Goal: Task Accomplishment & Management: Use online tool/utility

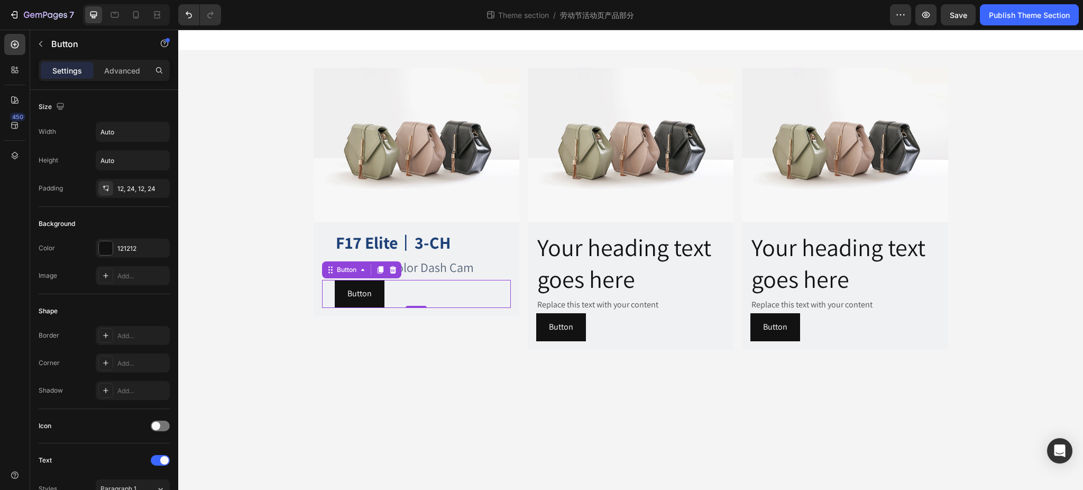
scroll to position [172, 0]
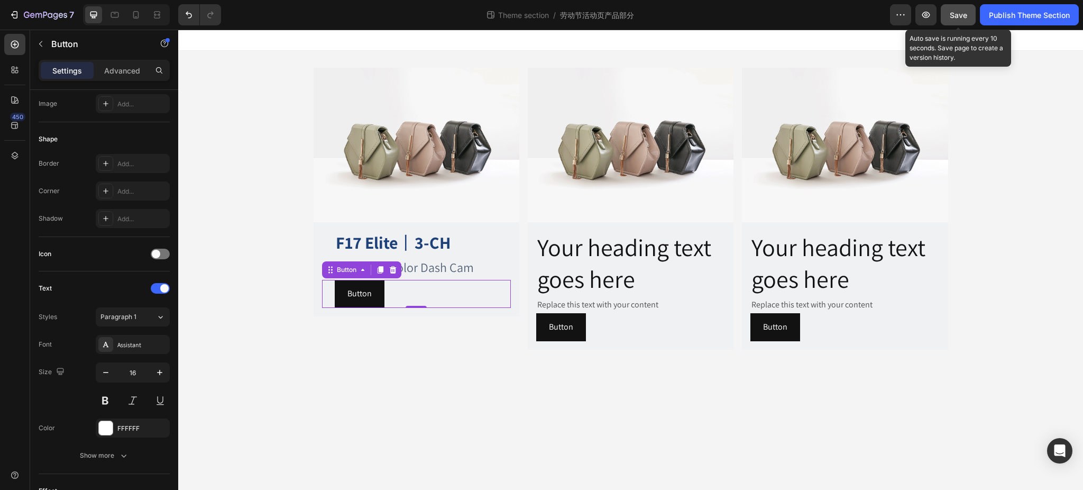
click at [962, 13] on span "Save" at bounding box center [958, 15] width 17 height 9
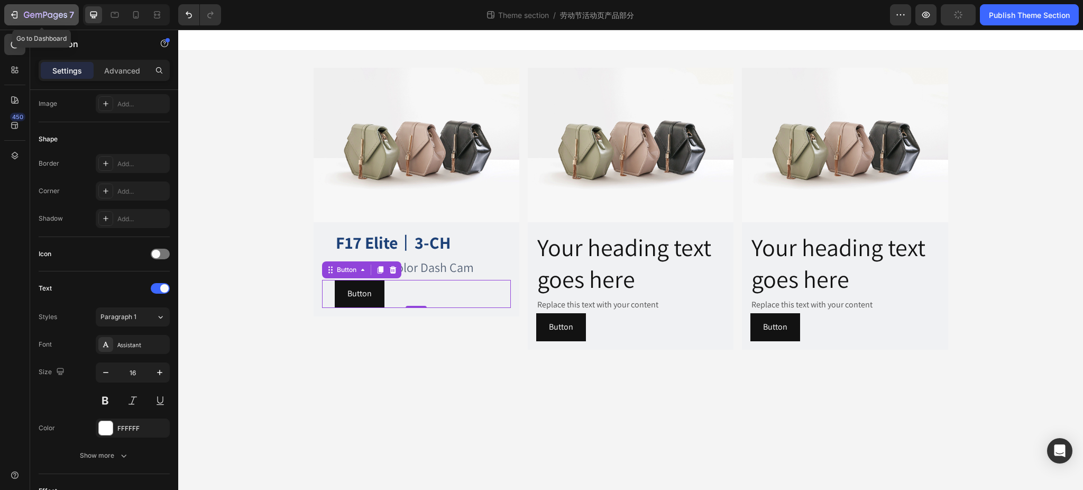
click at [13, 12] on icon "button" at bounding box center [14, 15] width 11 height 11
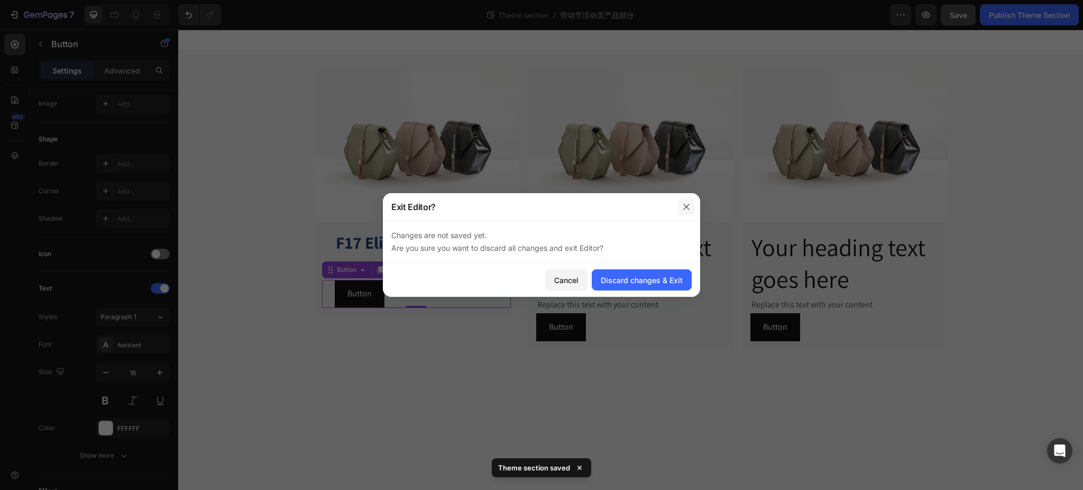
click at [686, 209] on icon "button" at bounding box center [686, 207] width 8 height 8
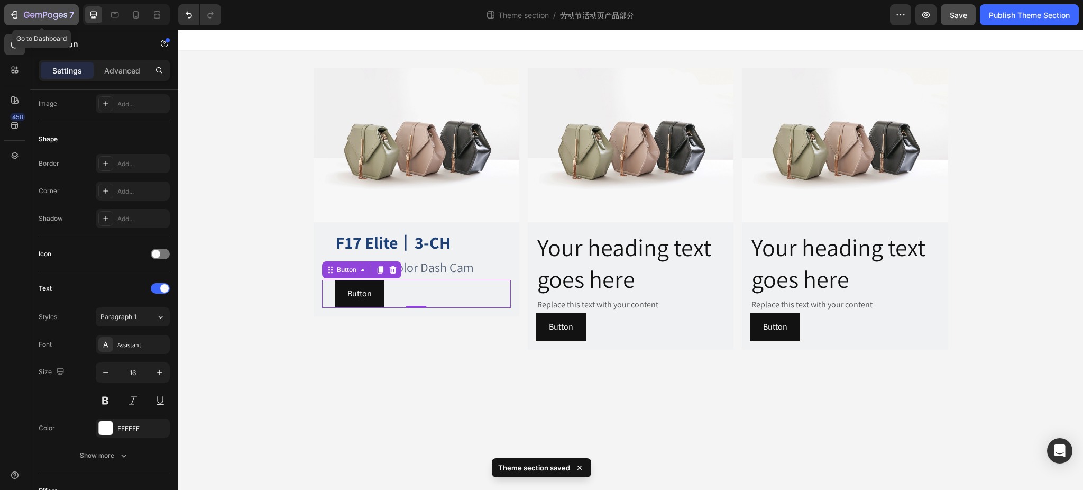
click at [28, 11] on icon "button" at bounding box center [45, 15] width 43 height 9
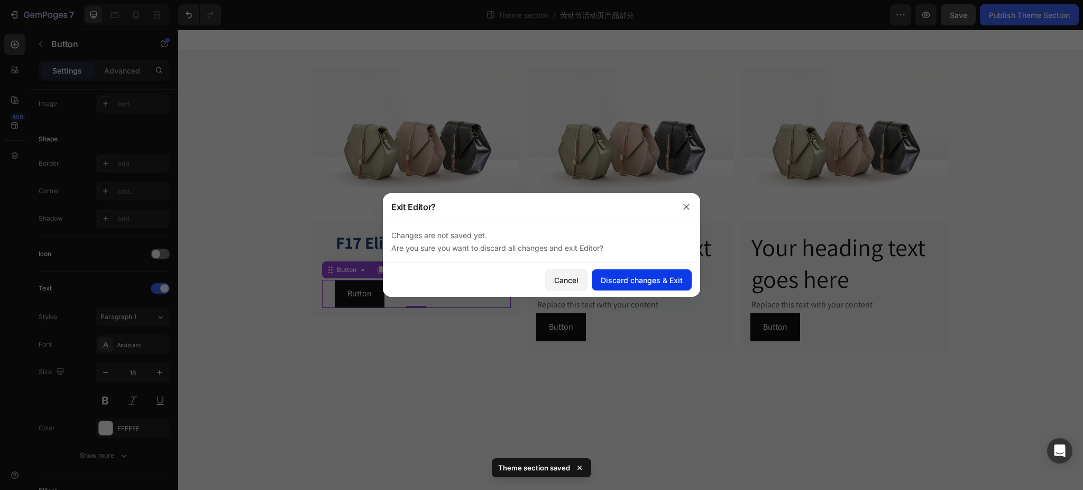
drag, startPoint x: 578, startPoint y: 284, endPoint x: 661, endPoint y: 280, distance: 83.1
click at [662, 287] on div "Cancel Discard changes & Exit" at bounding box center [541, 280] width 317 height 34
click at [662, 275] on div "Discard changes & Exit" at bounding box center [642, 280] width 82 height 11
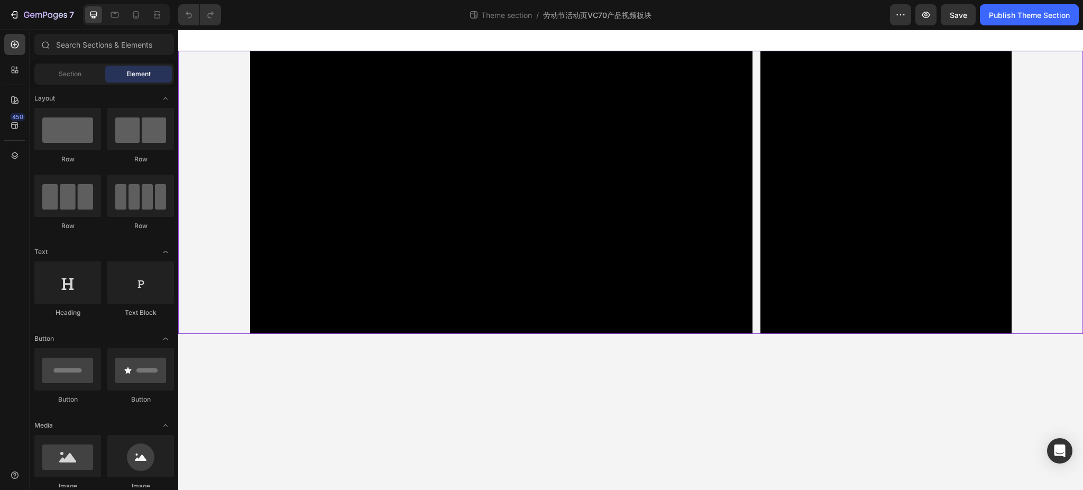
click at [238, 62] on div "Video Image Row" at bounding box center [630, 192] width 905 height 283
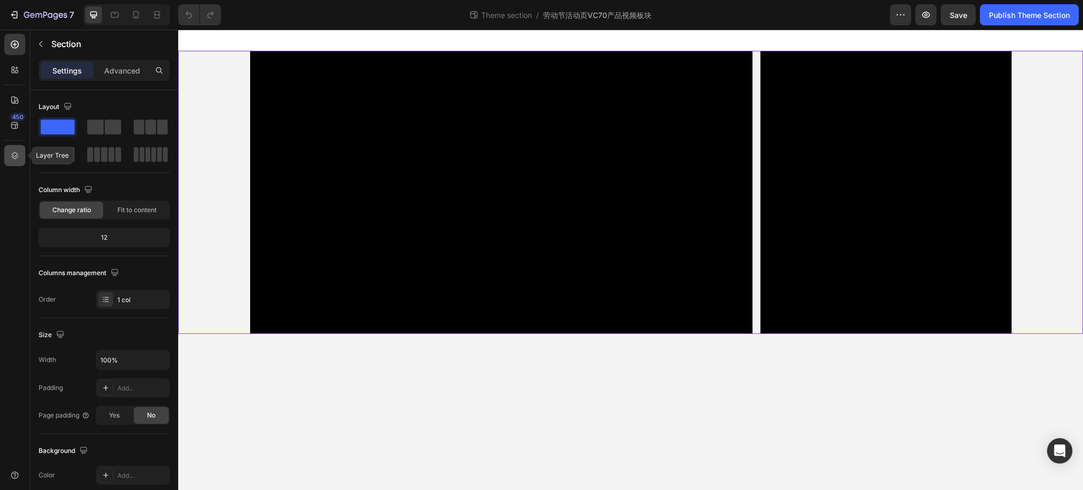
click at [15, 149] on div at bounding box center [14, 155] width 21 height 21
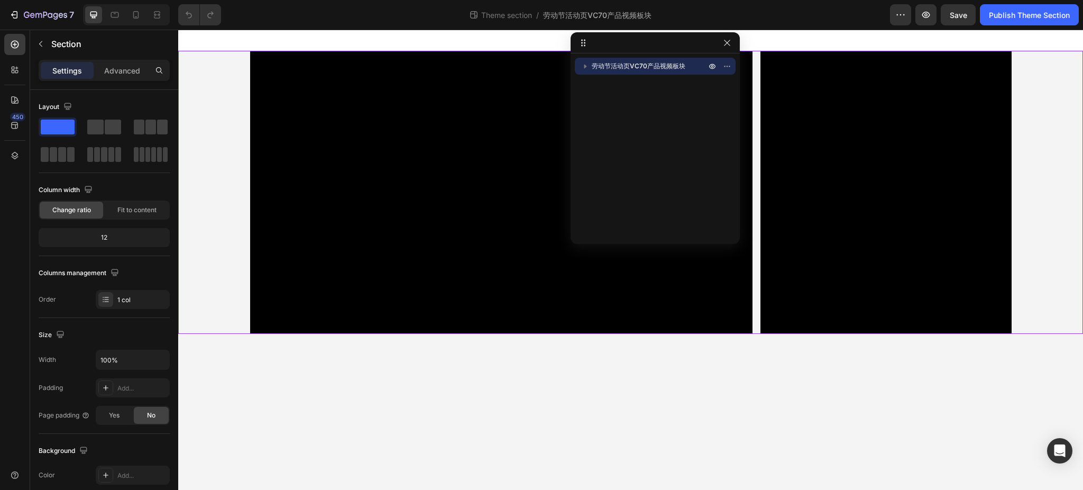
click at [588, 62] on icon "button" at bounding box center [585, 66] width 11 height 11
click at [622, 80] on span "Column" at bounding box center [613, 83] width 23 height 11
click at [608, 83] on span "Column" at bounding box center [613, 83] width 23 height 11
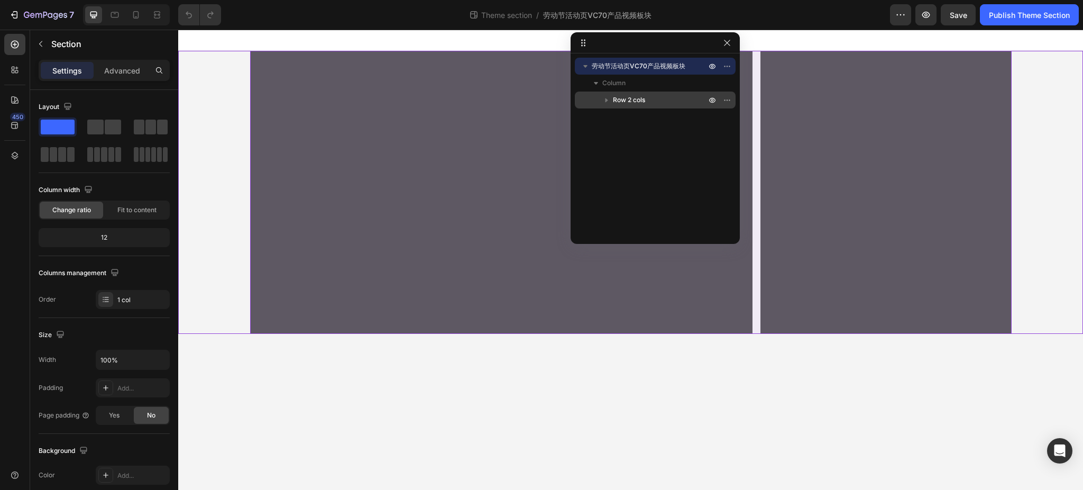
click at [622, 101] on span "Row 2 cols" at bounding box center [629, 100] width 32 height 11
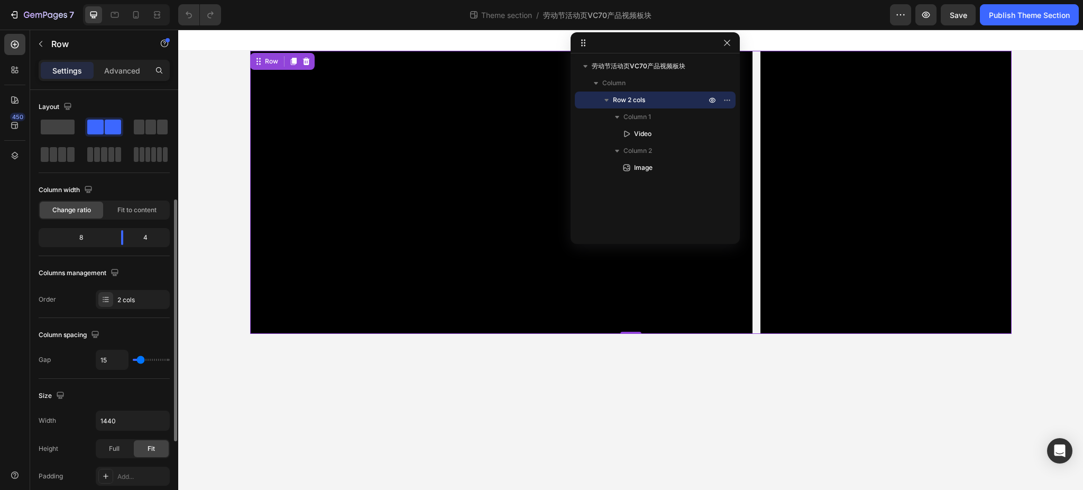
scroll to position [70, 0]
